Goal: Task Accomplishment & Management: Manage account settings

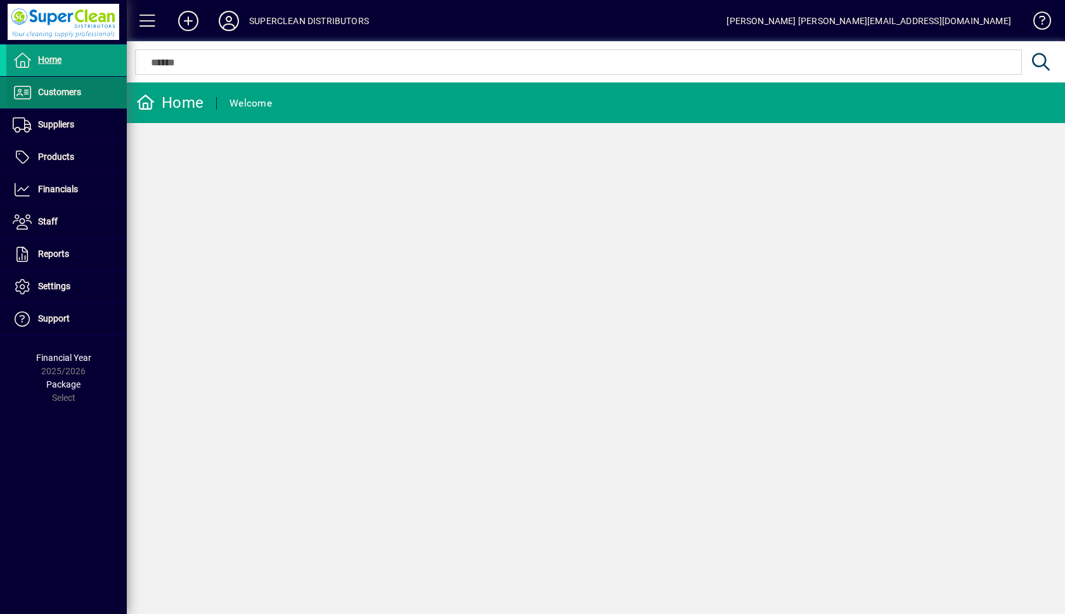
click at [67, 88] on span "Customers" at bounding box center [59, 92] width 43 height 10
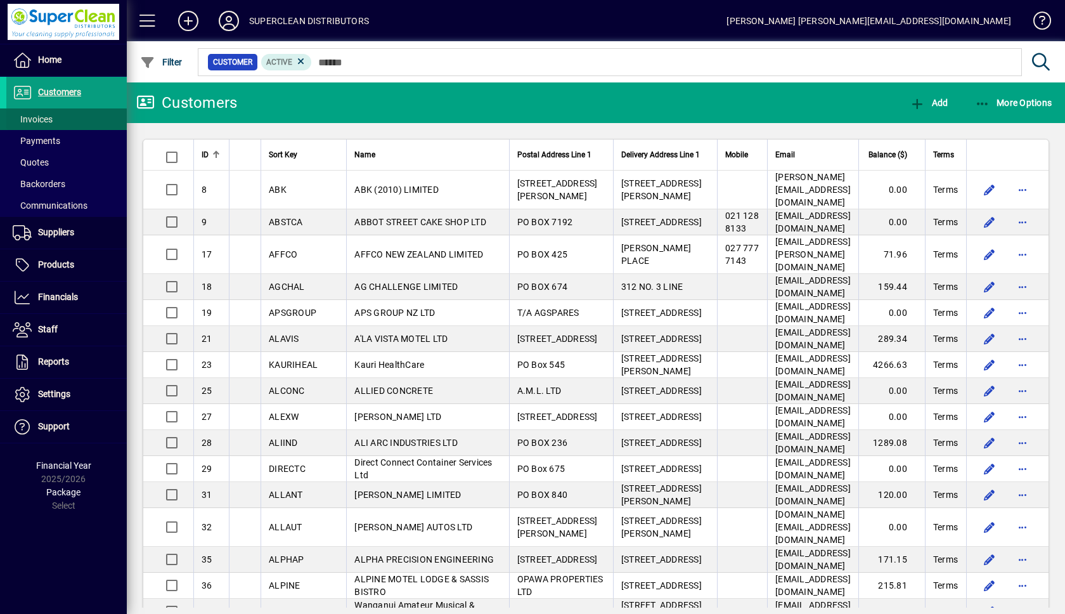
click at [46, 118] on span "Invoices" at bounding box center [33, 119] width 40 height 10
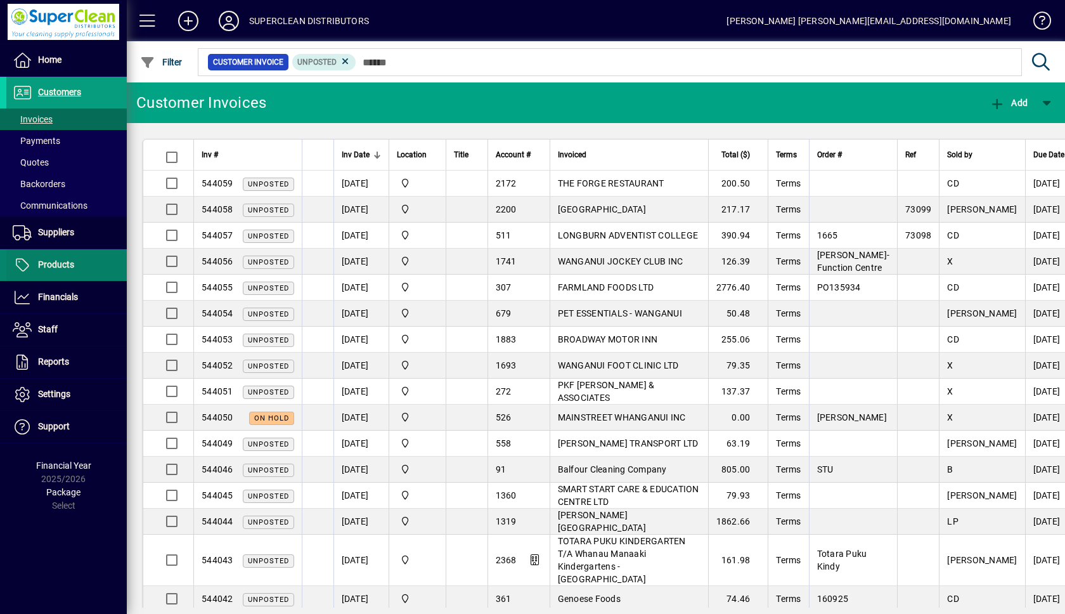
click at [70, 266] on span "Products" at bounding box center [56, 264] width 36 height 10
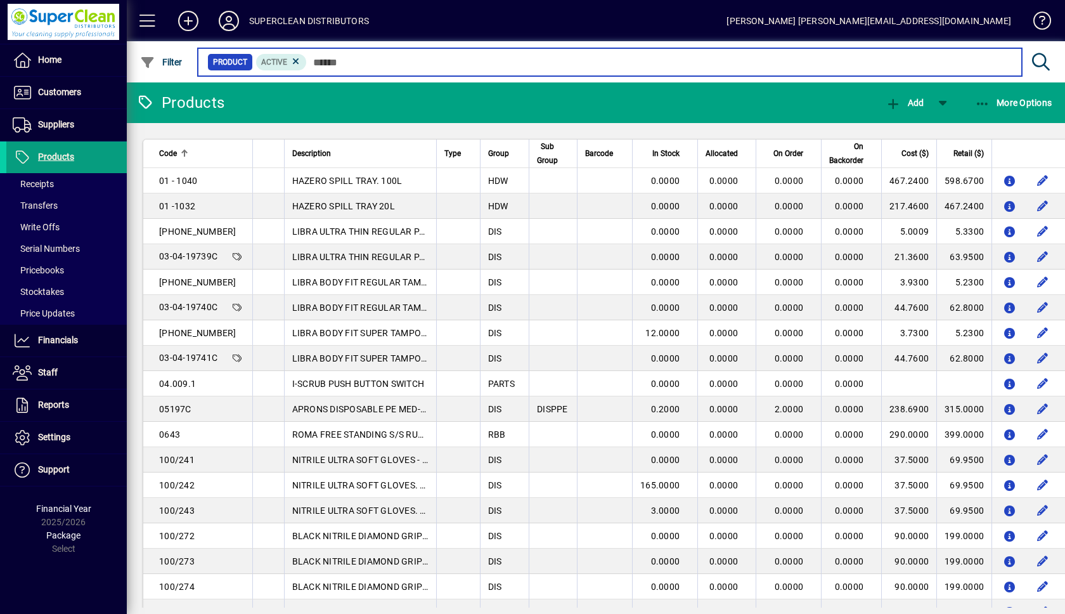
click at [432, 61] on input "text" at bounding box center [659, 62] width 705 height 18
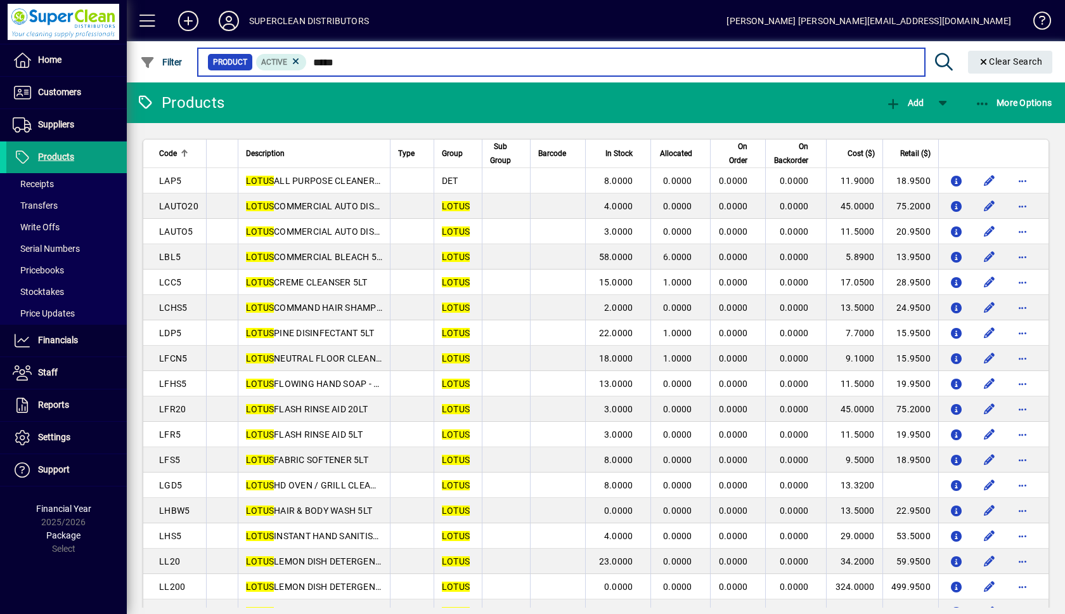
click at [361, 64] on input "*****" at bounding box center [610, 62] width 607 height 18
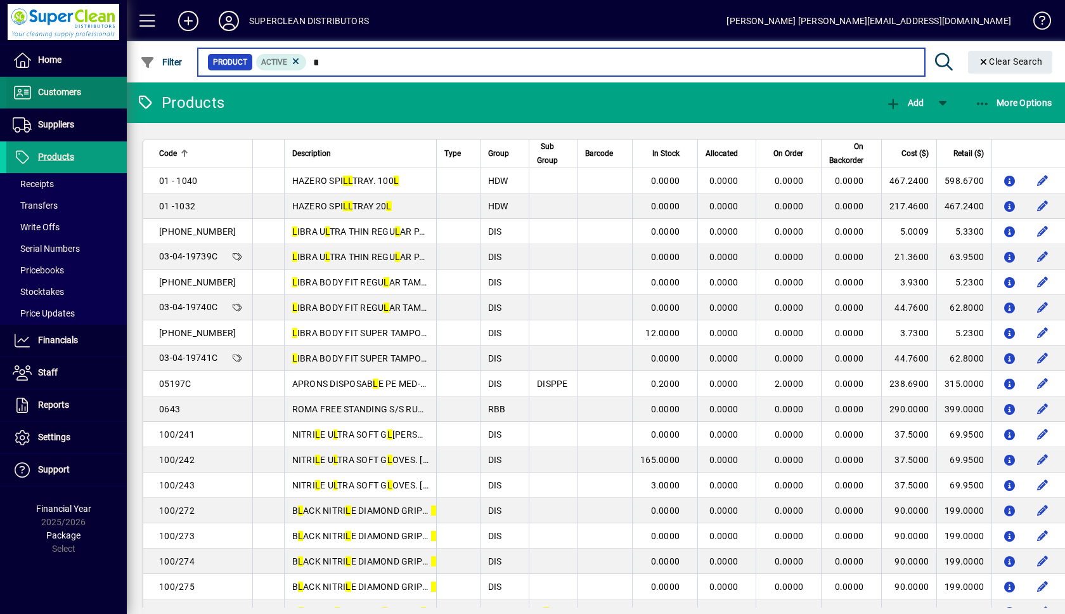
type input "*"
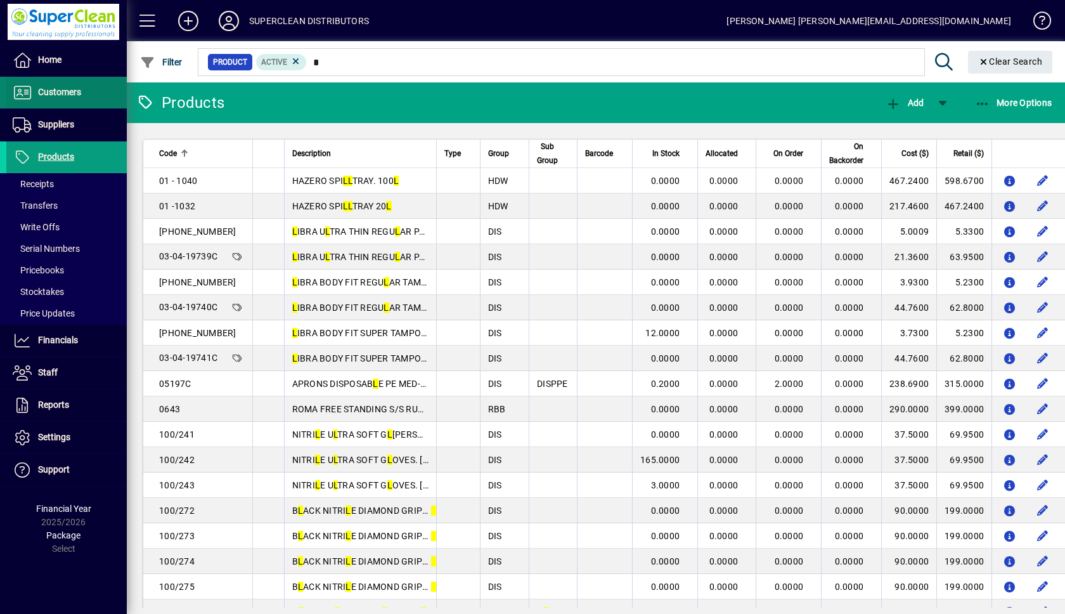
click at [61, 97] on span "Customers" at bounding box center [59, 92] width 43 height 10
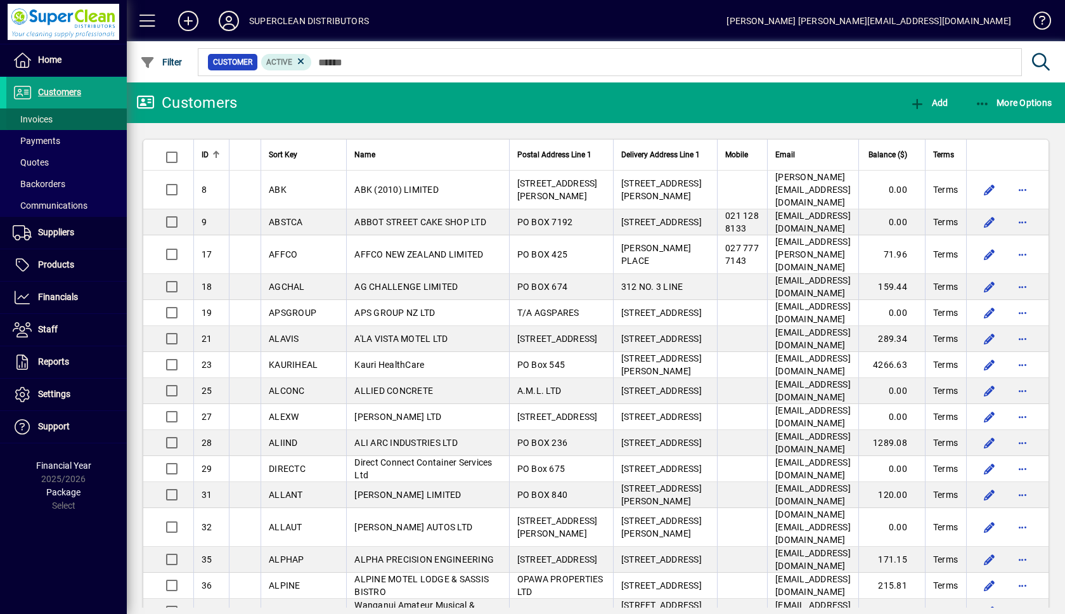
click at [41, 123] on span "Invoices" at bounding box center [33, 119] width 40 height 10
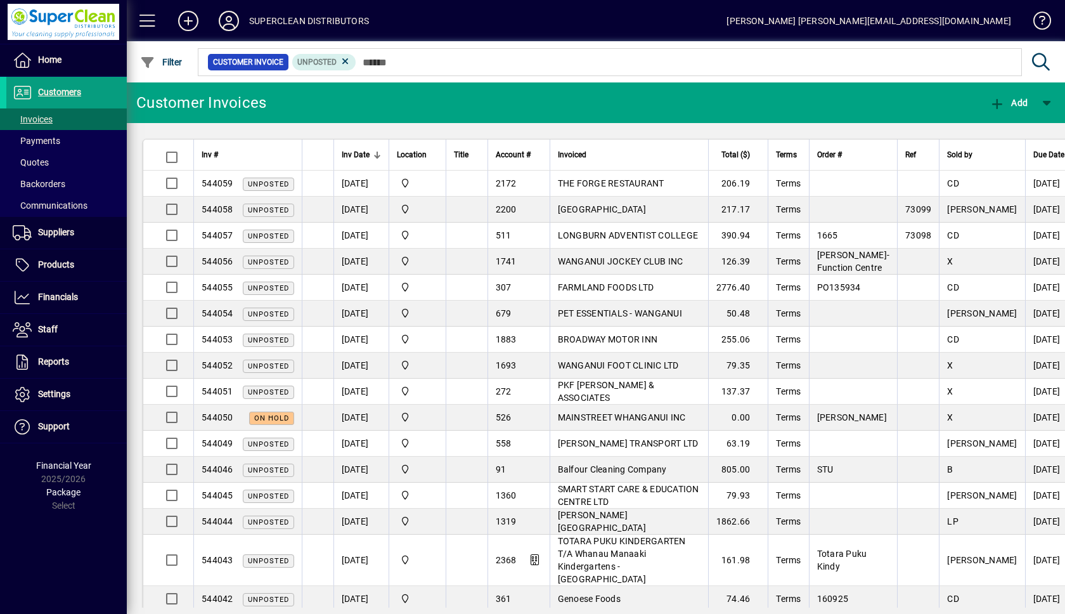
click at [384, 112] on mat-toolbar-row "Customer Invoices Add" at bounding box center [596, 102] width 938 height 41
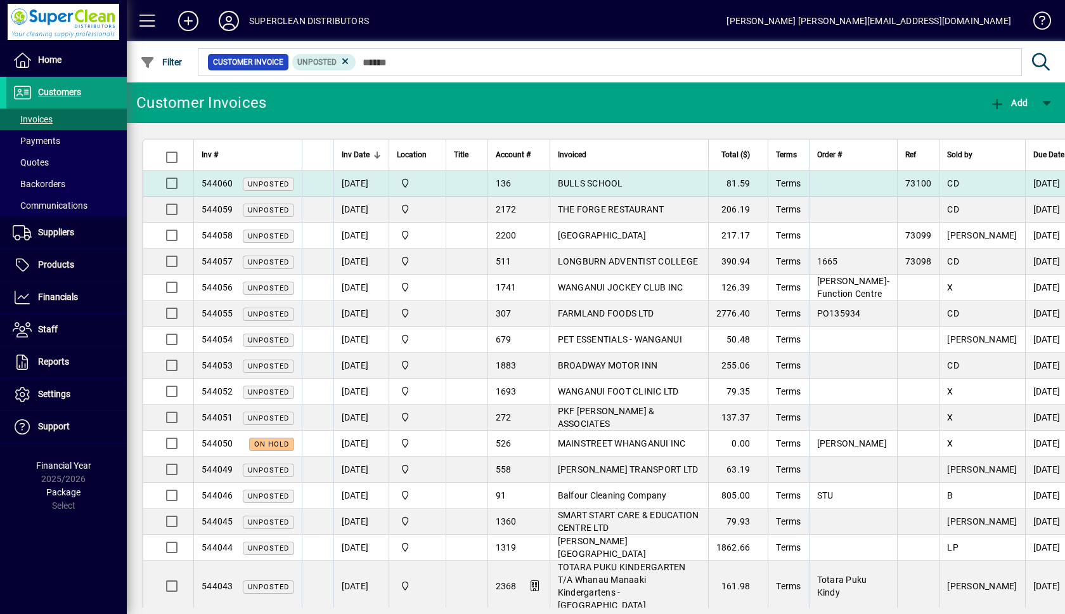
click at [638, 181] on td "BULLS SCHOOL" at bounding box center [629, 184] width 158 height 26
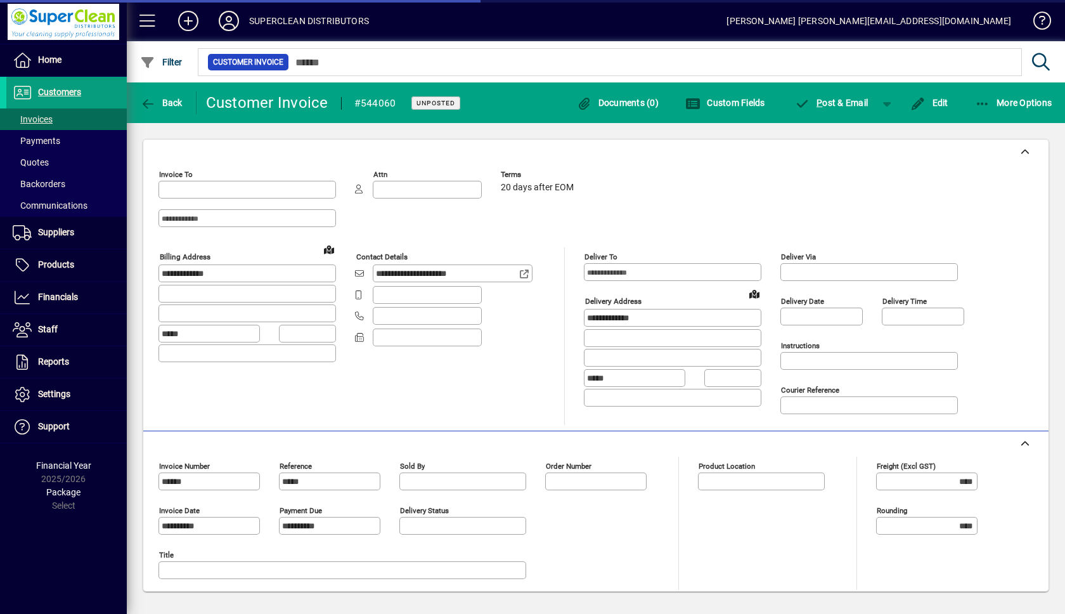
type input "**********"
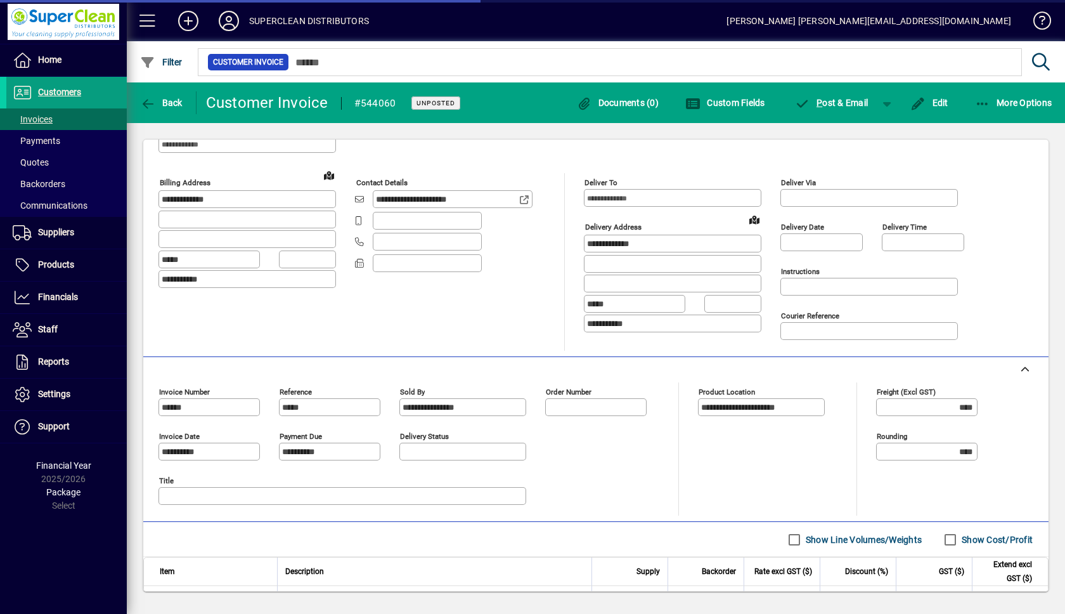
scroll to position [217, 0]
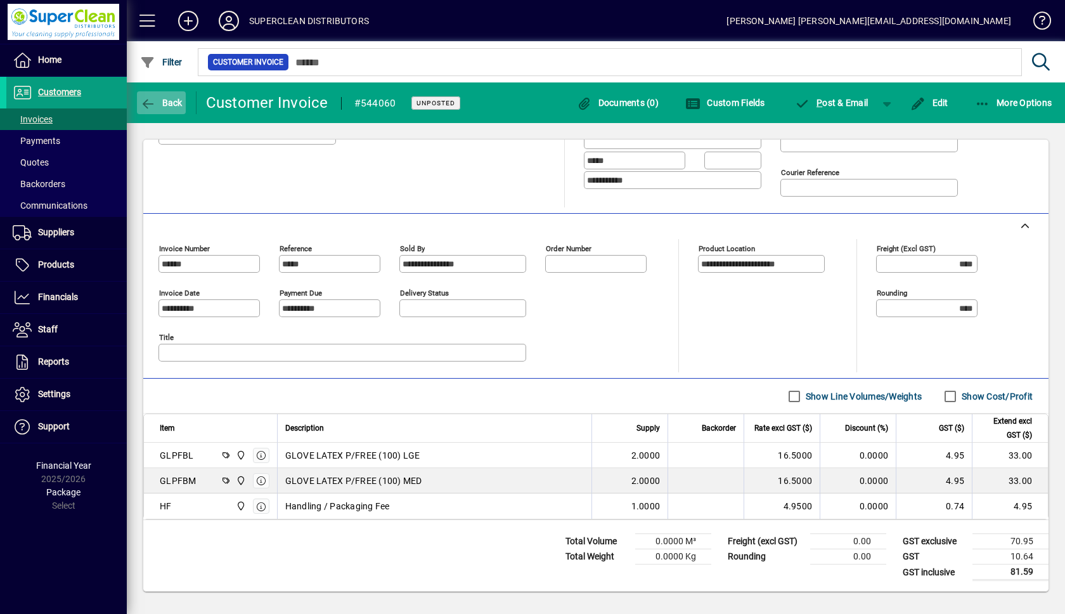
click at [174, 99] on span "Back" at bounding box center [161, 103] width 42 height 10
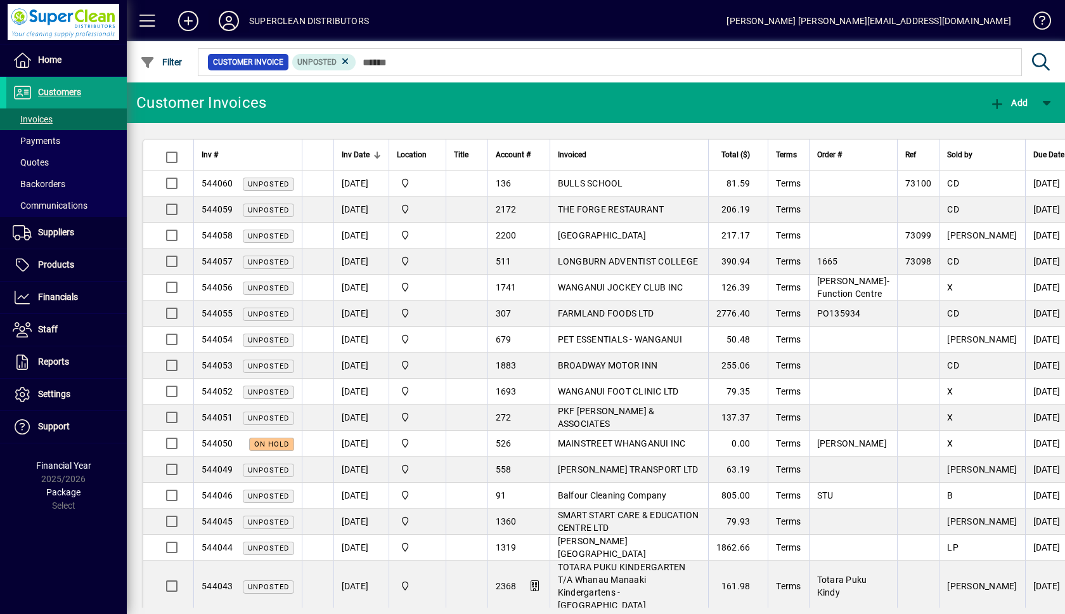
click at [232, 20] on icon at bounding box center [228, 21] width 25 height 20
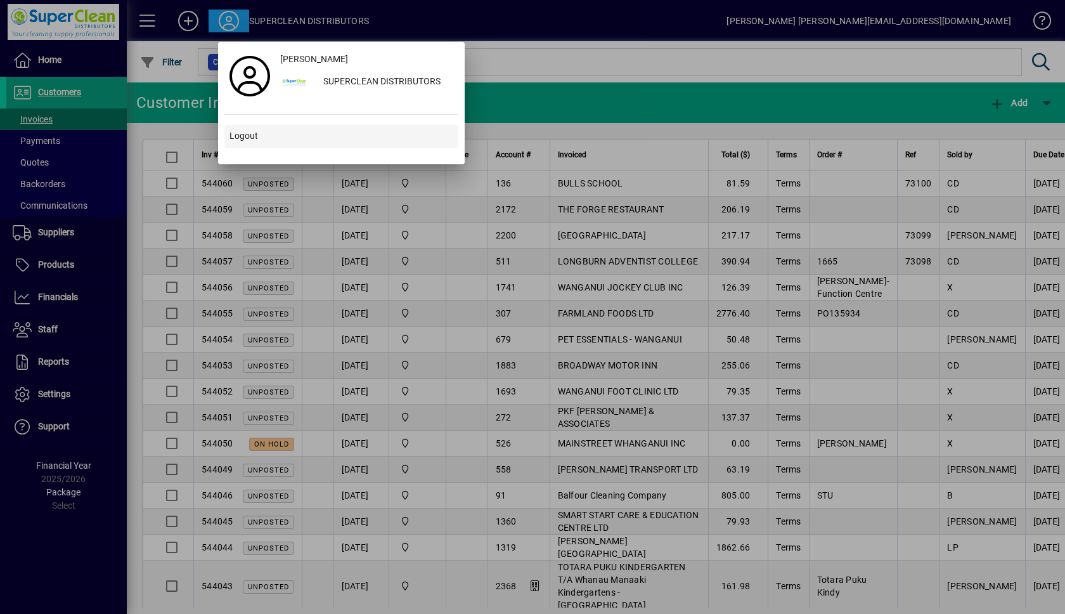
click at [246, 138] on span "Logout" at bounding box center [243, 135] width 29 height 13
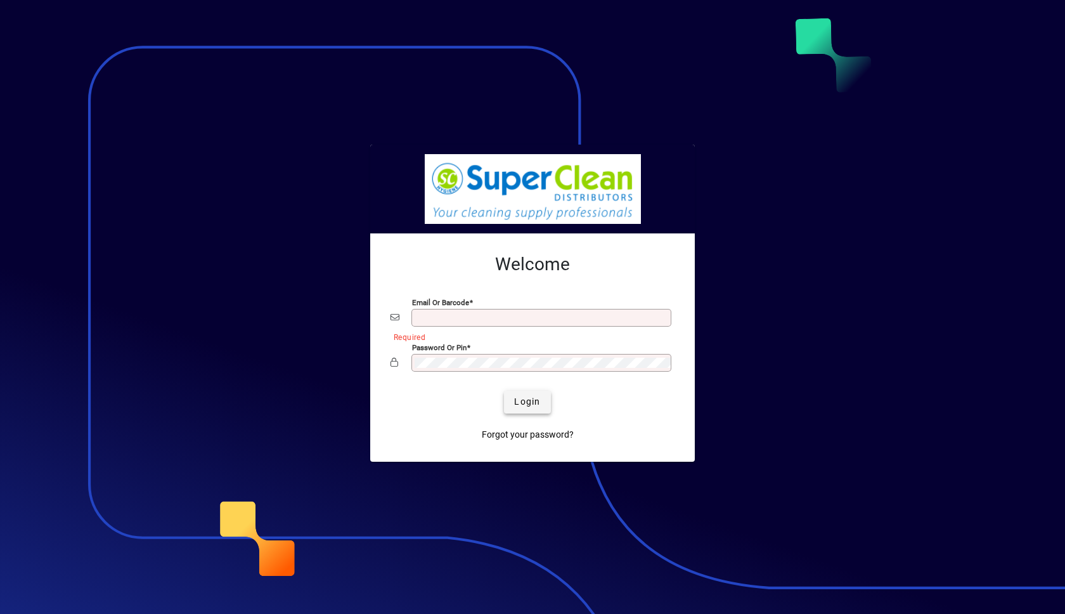
type input "**********"
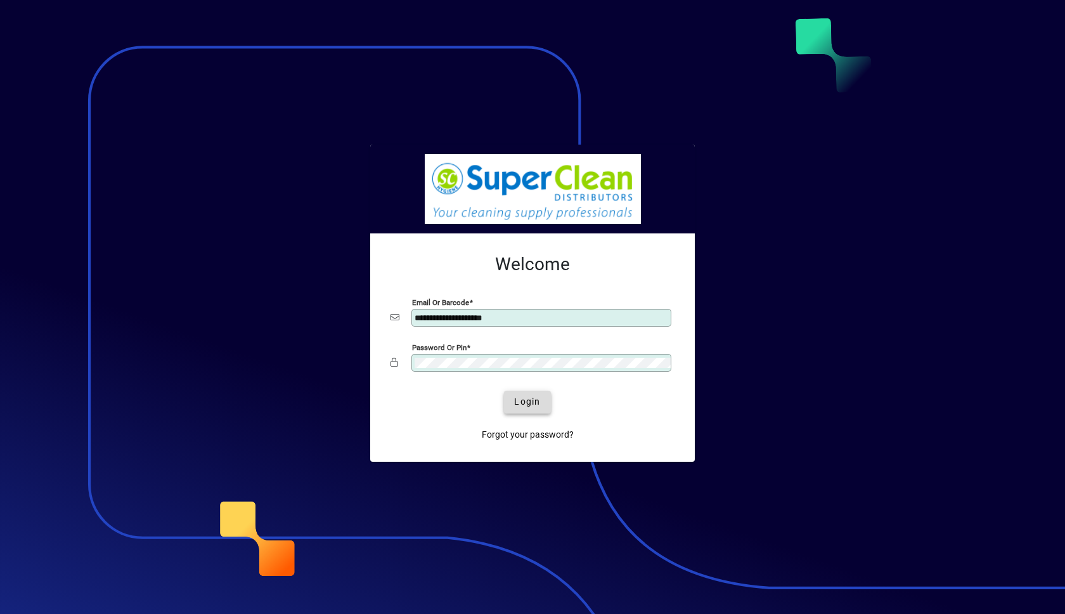
click at [516, 400] on span "Login" at bounding box center [527, 401] width 26 height 13
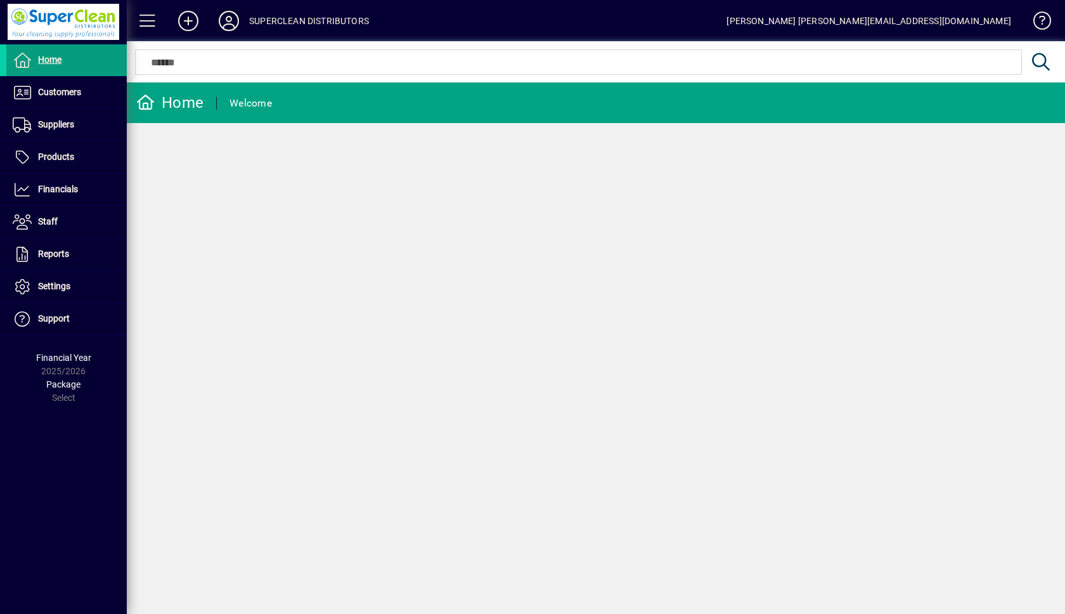
click at [224, 18] on icon at bounding box center [228, 21] width 25 height 20
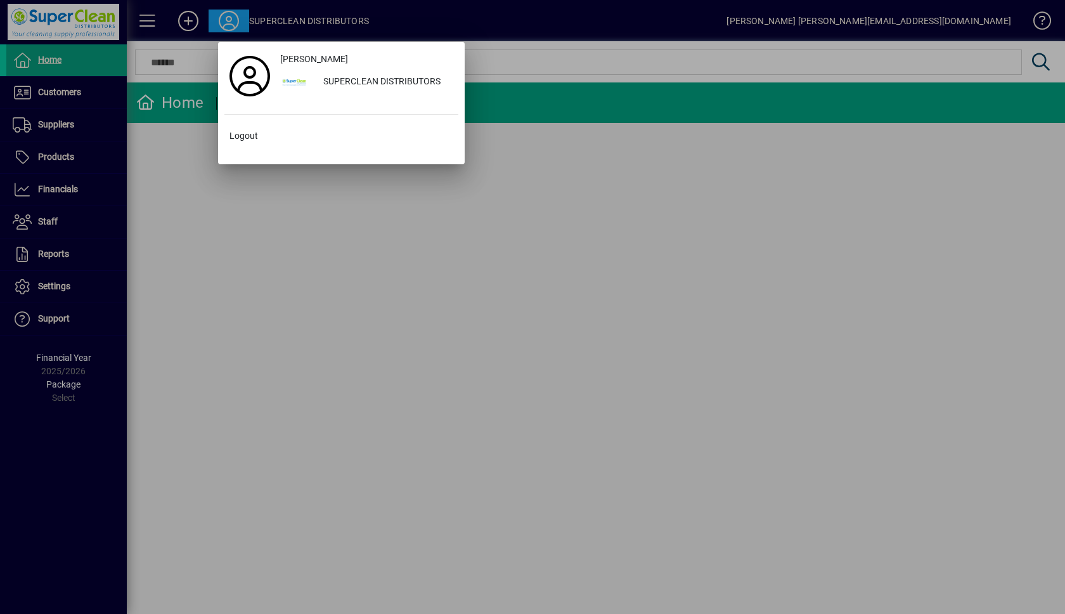
click at [349, 292] on div at bounding box center [532, 307] width 1065 height 614
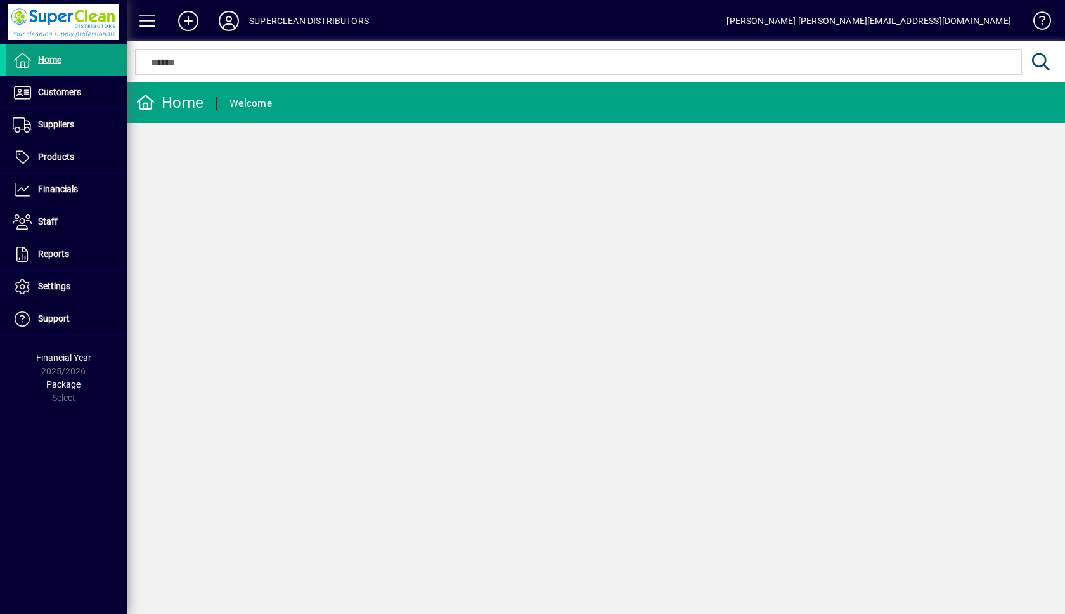
click at [711, 233] on div "Home Welcome" at bounding box center [596, 347] width 938 height 531
click at [282, 144] on div "Home Welcome" at bounding box center [596, 347] width 938 height 531
click at [297, 209] on div "Home Welcome" at bounding box center [596, 347] width 938 height 531
click at [353, 226] on div "Home Welcome" at bounding box center [596, 347] width 938 height 531
click at [69, 88] on span "Customers" at bounding box center [59, 92] width 43 height 10
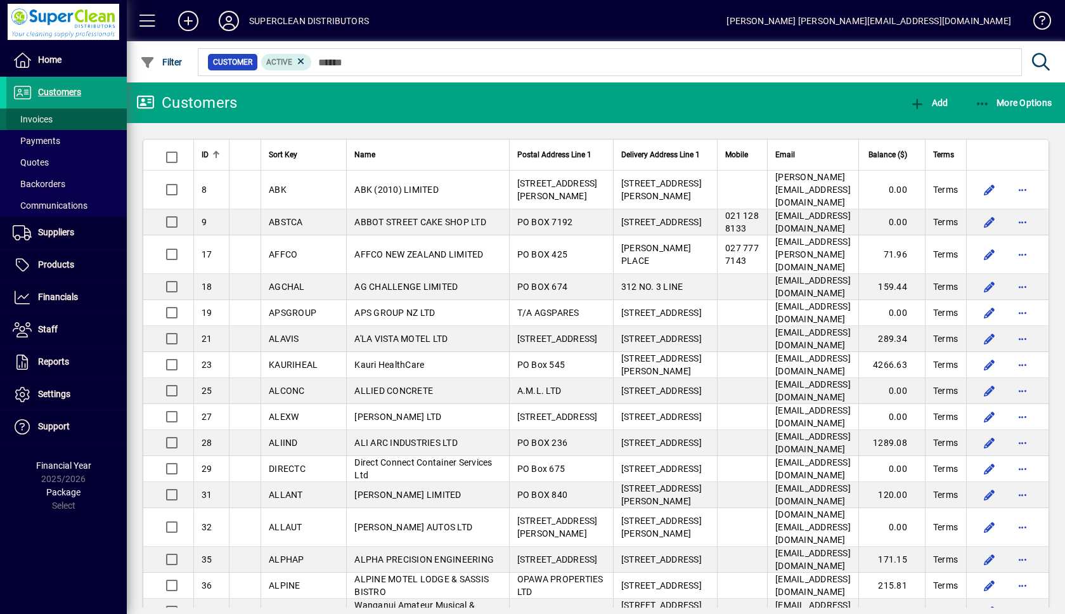
click at [39, 120] on span "Invoices" at bounding box center [33, 119] width 40 height 10
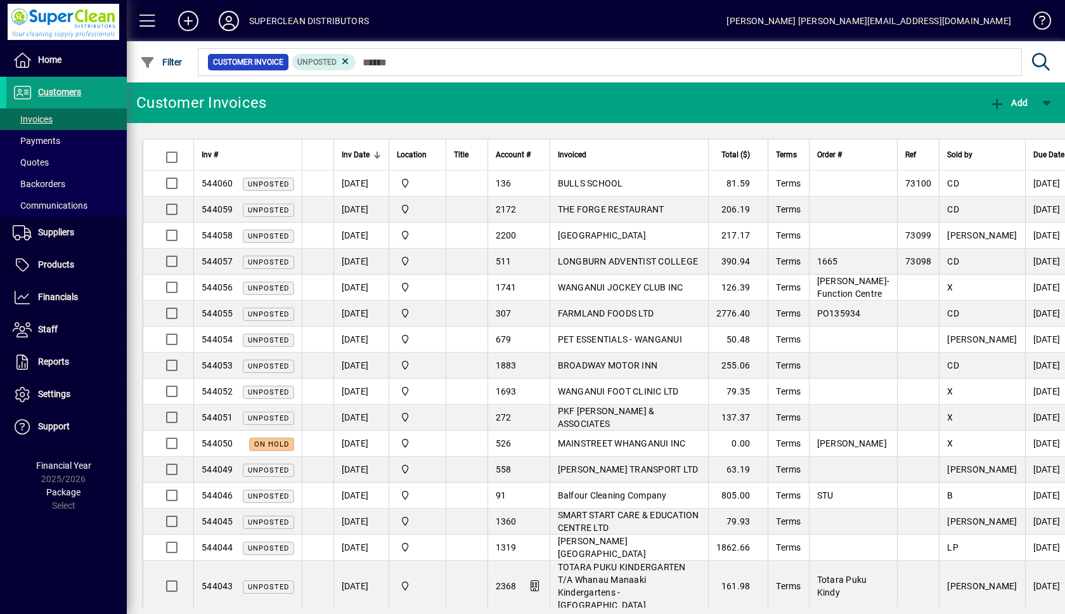
click at [228, 15] on icon at bounding box center [228, 21] width 25 height 20
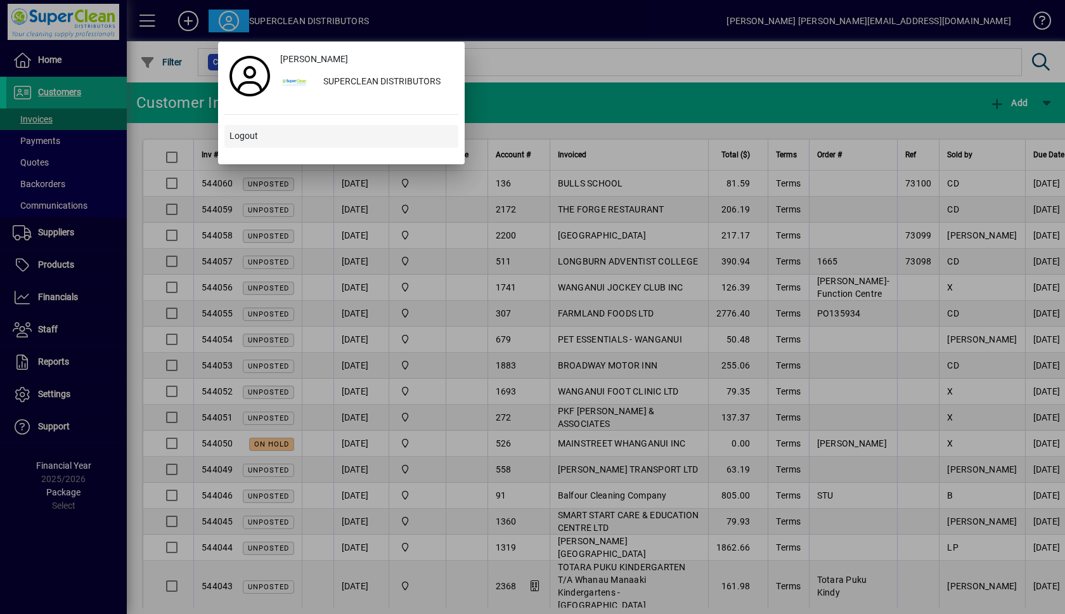
click at [238, 136] on span "Logout" at bounding box center [243, 135] width 29 height 13
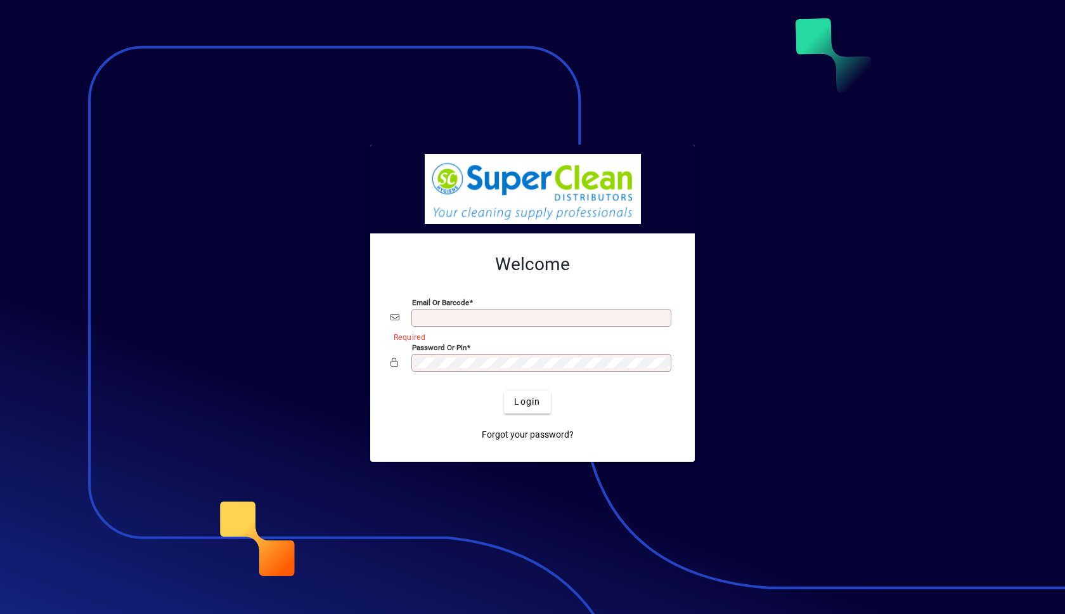
type input "**********"
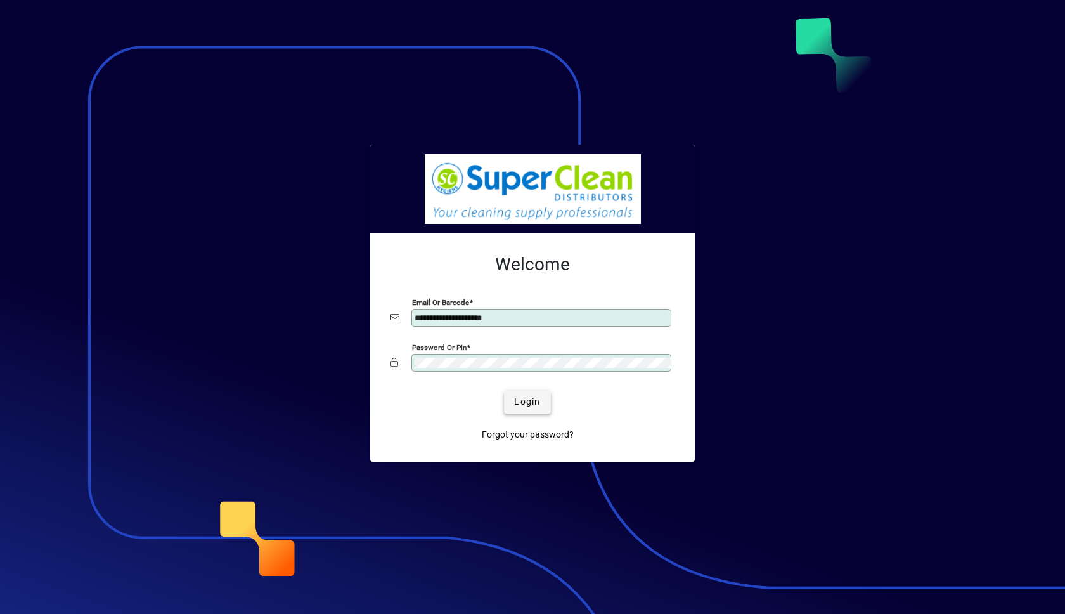
drag, startPoint x: 521, startPoint y: 376, endPoint x: 520, endPoint y: 387, distance: 10.9
click at [520, 387] on form "**********" at bounding box center [532, 347] width 304 height 208
click at [299, 382] on div at bounding box center [532, 307] width 1065 height 614
click at [527, 396] on span "Login" at bounding box center [527, 401] width 26 height 13
